Goal: Transaction & Acquisition: Purchase product/service

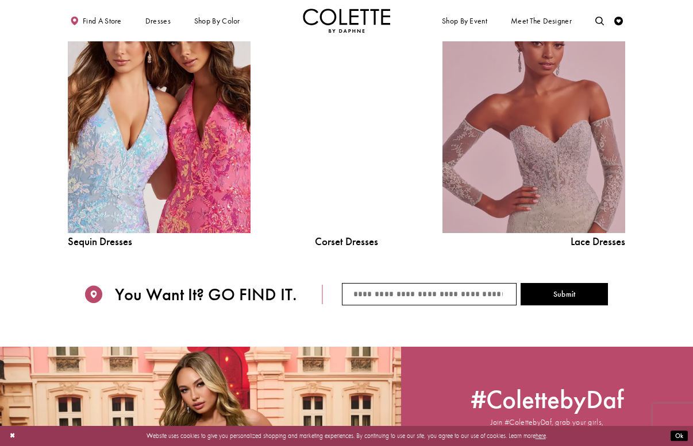
scroll to position [1008, 0]
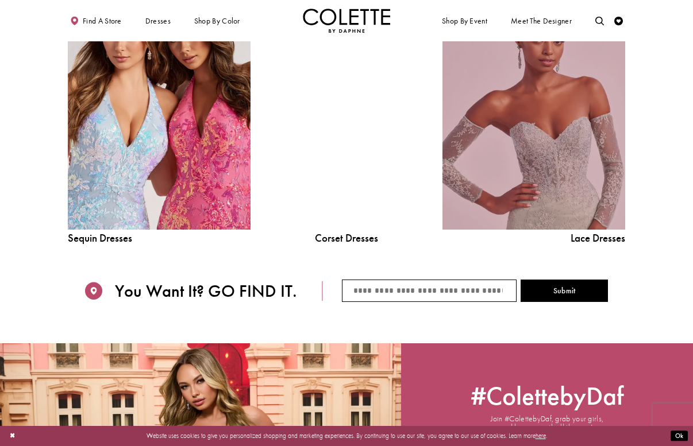
click at [494, 158] on link "Lace Dress Spring 2025 collection Related Link" at bounding box center [533, 114] width 183 height 231
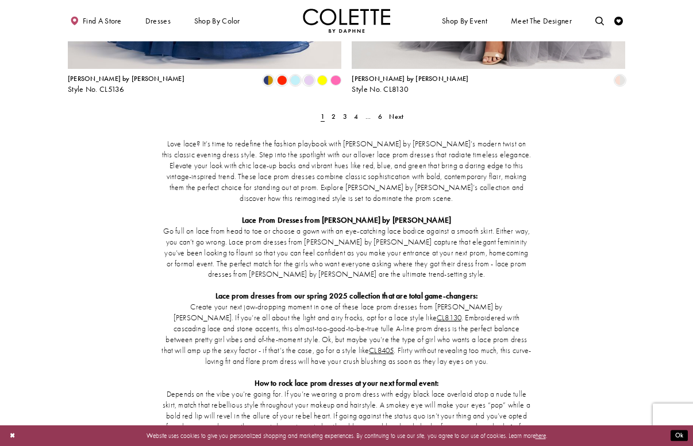
scroll to position [1631, 0]
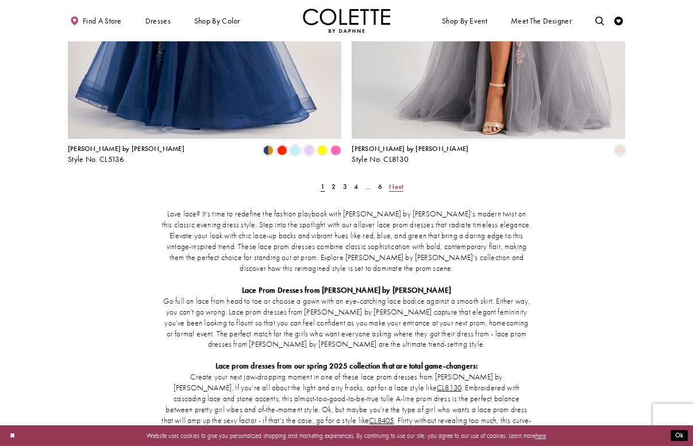
click at [396, 182] on span "Next" at bounding box center [396, 186] width 14 height 9
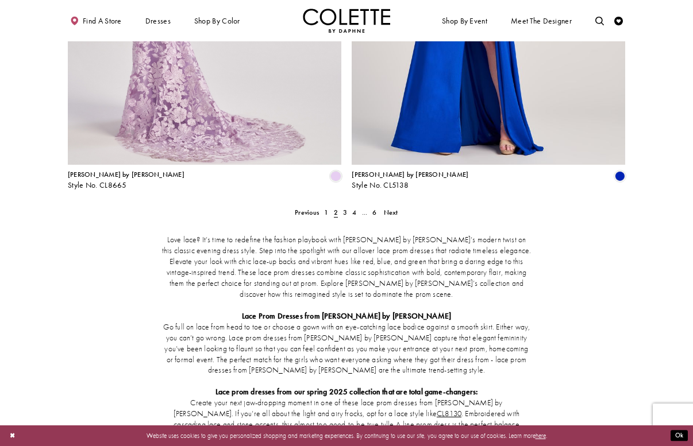
scroll to position [1621, 0]
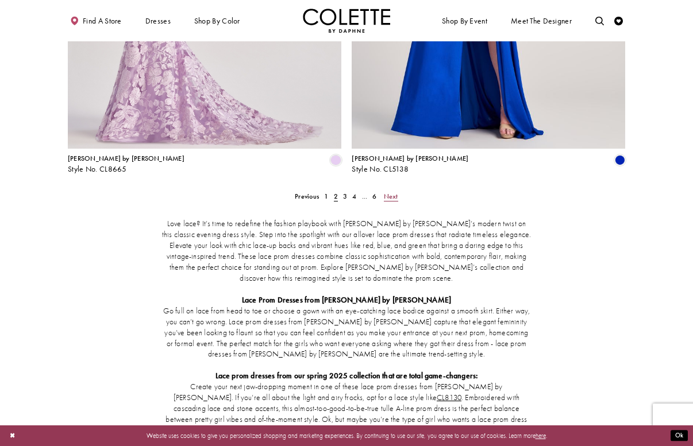
click at [393, 192] on span "Next" at bounding box center [391, 196] width 14 height 9
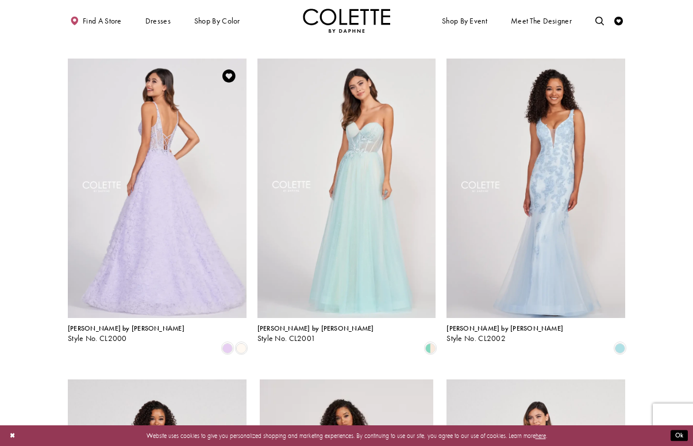
scroll to position [670, 0]
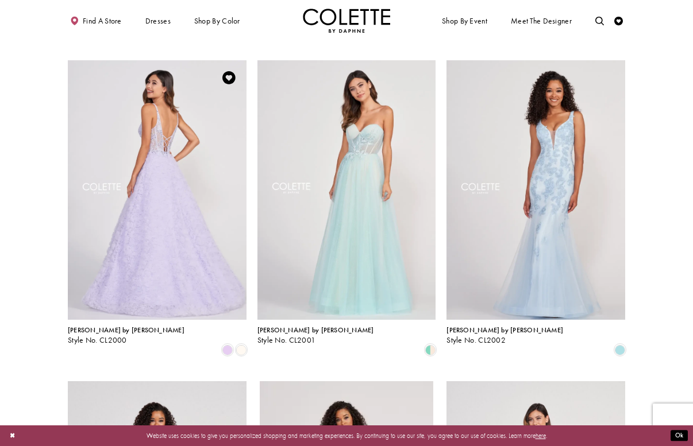
click at [180, 154] on img "Visit Colette by Daphne Style No. CL2000 Page" at bounding box center [157, 190] width 179 height 260
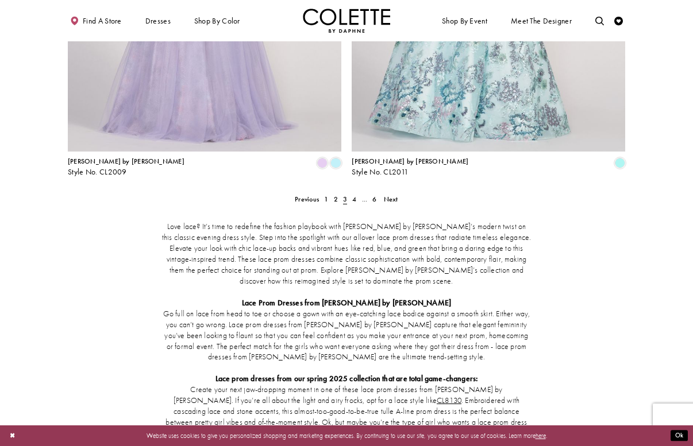
scroll to position [1630, 0]
